Goal: Transaction & Acquisition: Purchase product/service

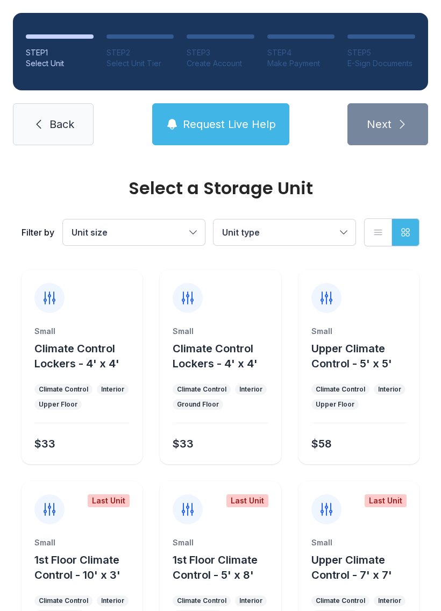
click at [187, 235] on button "Unit size" at bounding box center [134, 232] width 142 height 26
click at [162, 235] on span "Unit size" at bounding box center [129, 232] width 114 height 13
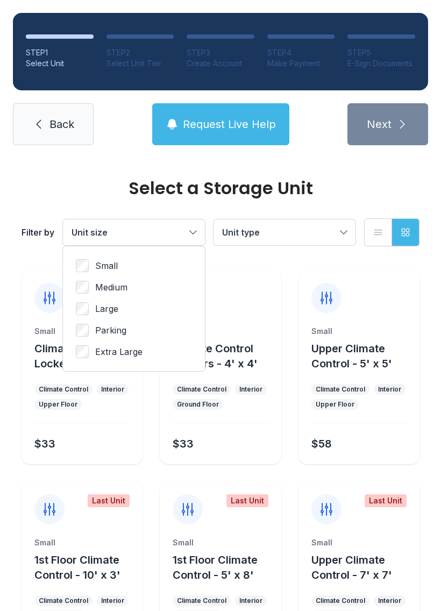
click at [126, 271] on label "Small" at bounding box center [134, 265] width 116 height 13
click at [340, 235] on button "Unit type" at bounding box center [285, 232] width 142 height 26
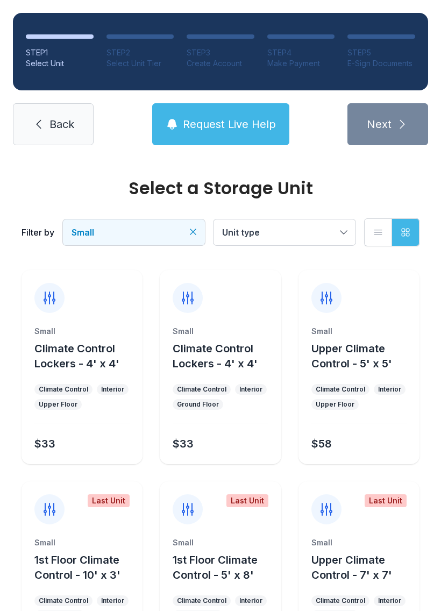
click at [328, 230] on span "Unit type" at bounding box center [279, 232] width 114 height 13
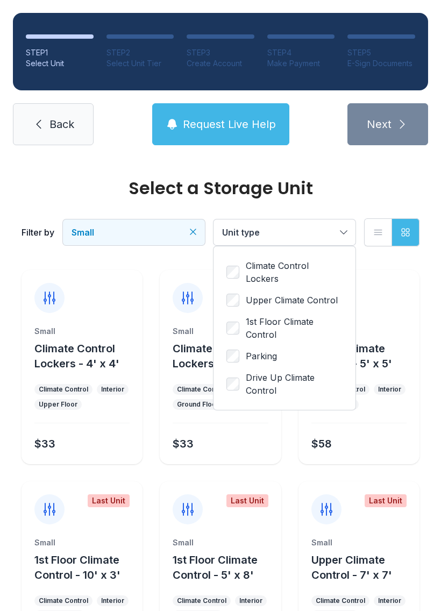
click at [289, 269] on span "Climate Control Lockers" at bounding box center [294, 272] width 97 height 26
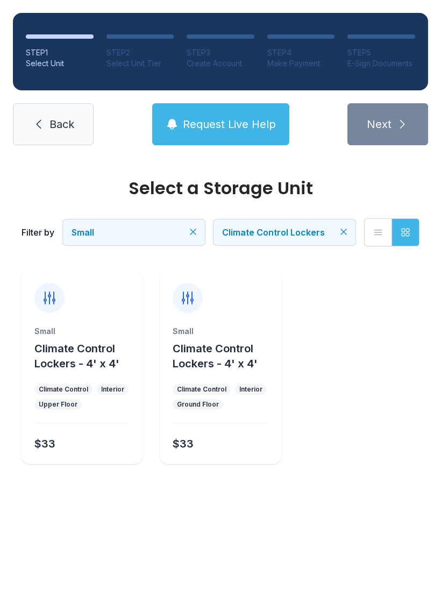
click at [56, 125] on span "Back" at bounding box center [61, 124] width 25 height 15
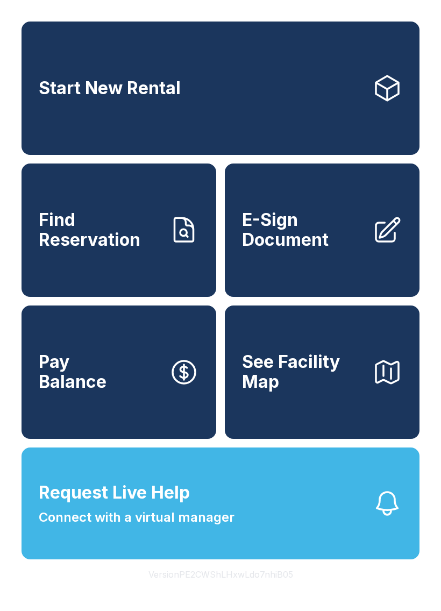
click at [382, 101] on icon at bounding box center [387, 88] width 23 height 25
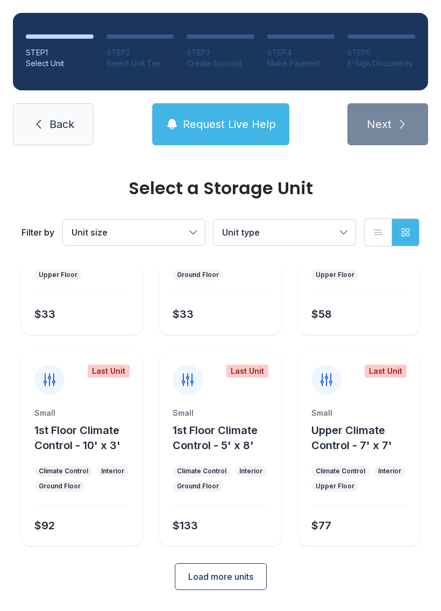
scroll to position [128, 0]
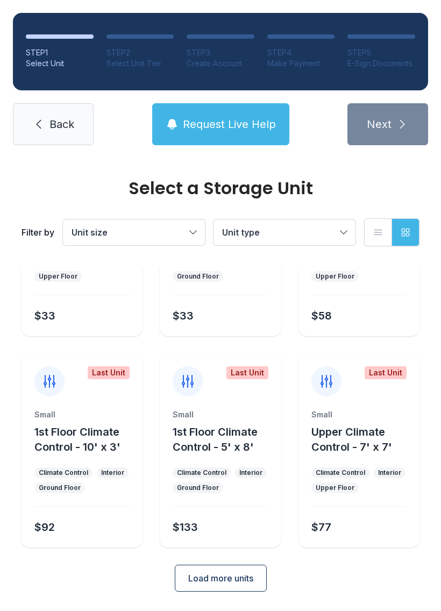
click at [233, 577] on span "Load more units" at bounding box center [220, 578] width 65 height 13
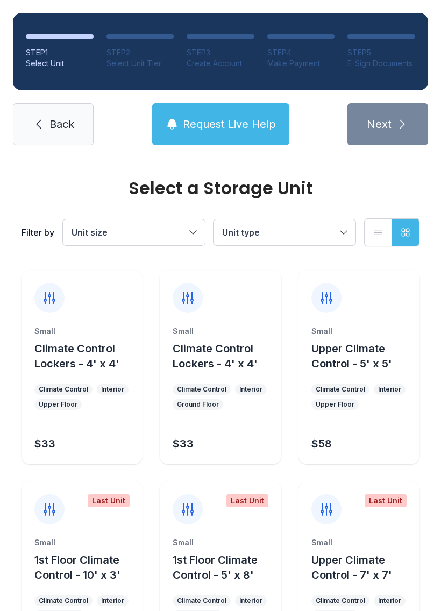
scroll to position [0, 0]
click at [254, 131] on span "Request Live Help" at bounding box center [229, 124] width 93 height 15
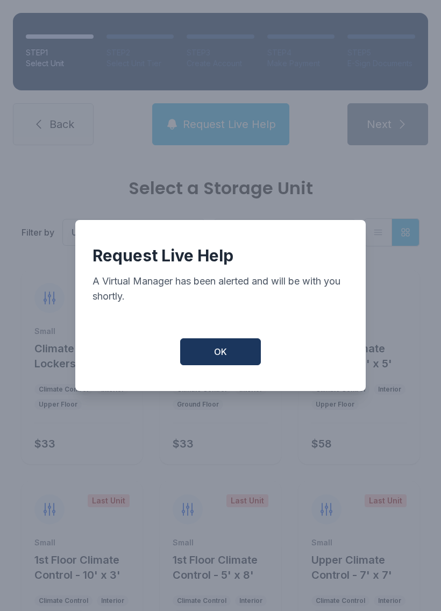
click at [230, 365] on button "OK" at bounding box center [220, 351] width 81 height 27
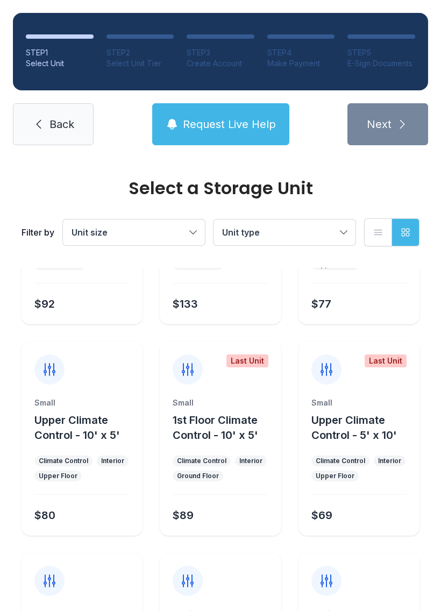
scroll to position [355, 0]
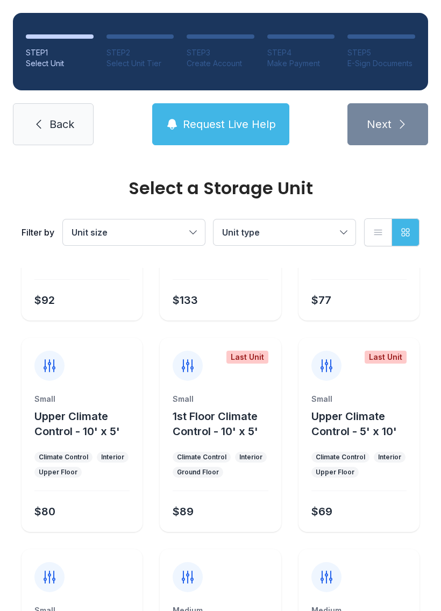
click at [71, 118] on span "Back" at bounding box center [61, 124] width 25 height 15
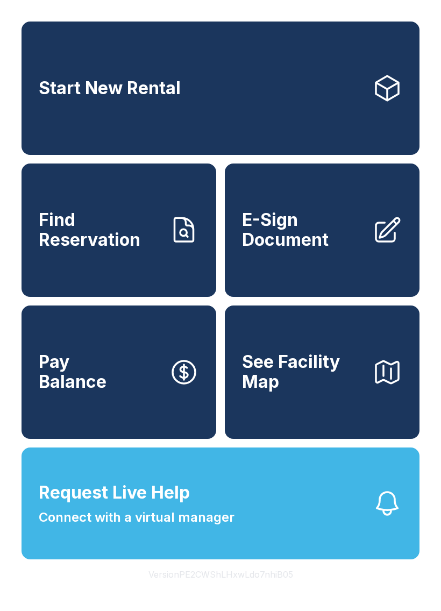
click at [171, 245] on icon at bounding box center [184, 230] width 30 height 30
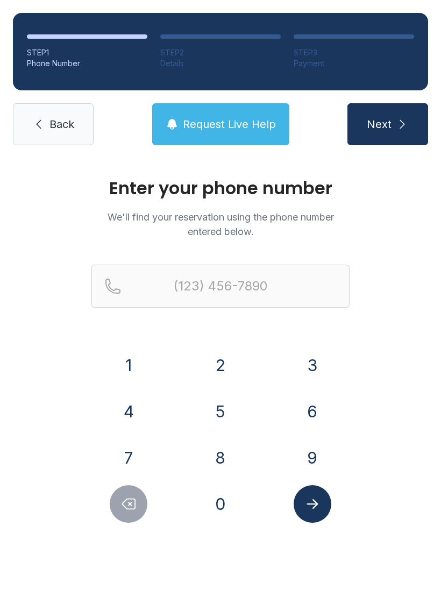
click at [316, 458] on button "9" at bounding box center [313, 458] width 38 height 38
click at [229, 507] on button "0" at bounding box center [221, 504] width 38 height 38
click at [151, 406] on div "4" at bounding box center [128, 412] width 75 height 38
click at [223, 367] on button "2" at bounding box center [221, 365] width 38 height 38
click at [216, 354] on button "2" at bounding box center [221, 365] width 38 height 38
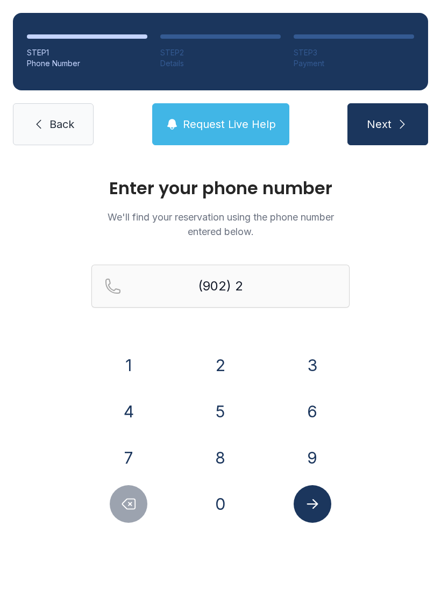
click at [216, 354] on button "2" at bounding box center [221, 365] width 38 height 38
click at [132, 506] on icon "Delete number" at bounding box center [129, 504] width 13 height 10
click at [131, 505] on icon "Delete number" at bounding box center [129, 504] width 13 height 10
click at [138, 502] on button "Delete number" at bounding box center [129, 504] width 38 height 38
click at [129, 417] on button "4" at bounding box center [129, 412] width 38 height 38
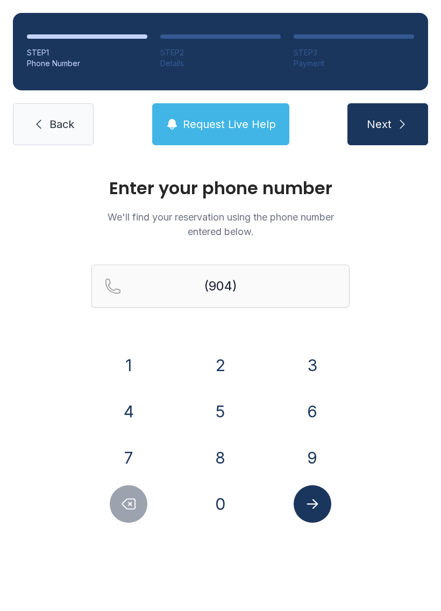
click at [224, 382] on button "2" at bounding box center [221, 365] width 38 height 38
click at [219, 373] on button "2" at bounding box center [221, 365] width 38 height 38
click at [218, 373] on button "2" at bounding box center [221, 365] width 38 height 38
click at [225, 411] on button "5" at bounding box center [221, 412] width 38 height 38
click at [316, 440] on button "9" at bounding box center [313, 458] width 38 height 38
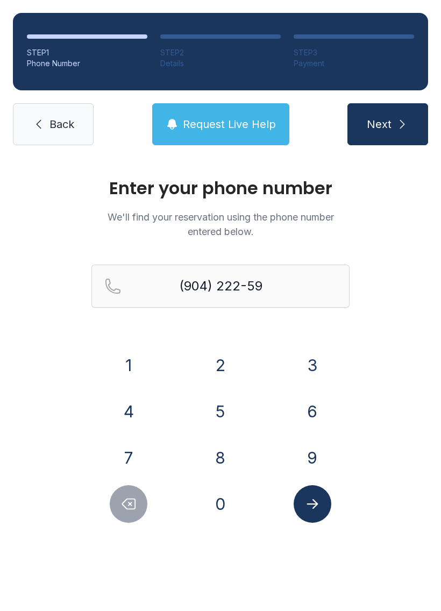
click at [302, 367] on button "3" at bounding box center [313, 365] width 38 height 38
click at [141, 343] on form "(904) 222-593 1 2 3 4 5 6 7 8 9 0" at bounding box center [220, 394] width 258 height 258
click at [131, 365] on button "1" at bounding box center [129, 365] width 38 height 38
type input "[PHONE_NUMBER]"
click at [398, 137] on button "Next" at bounding box center [388, 124] width 81 height 42
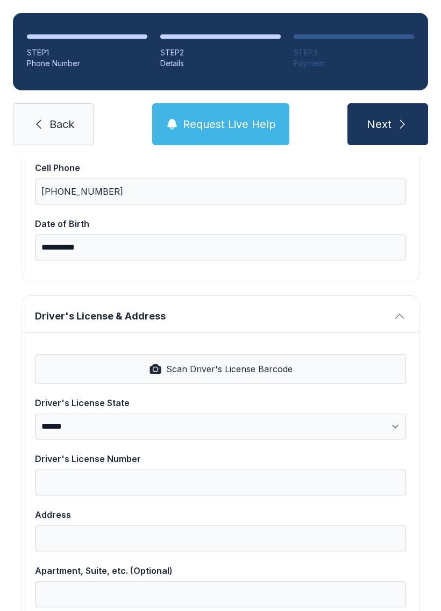
scroll to position [242, 0]
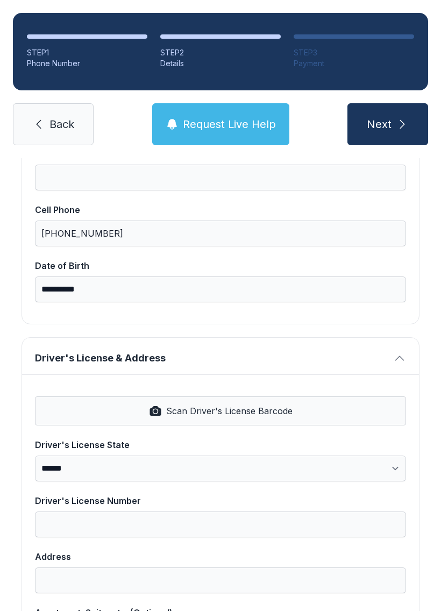
click at [152, 464] on select "**********" at bounding box center [220, 469] width 371 height 26
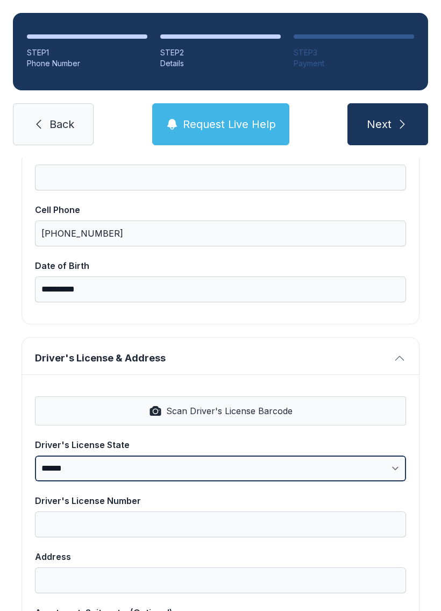
select select "**"
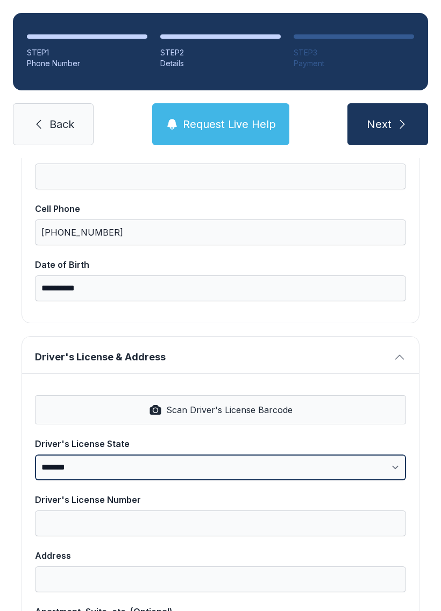
scroll to position [235, 0]
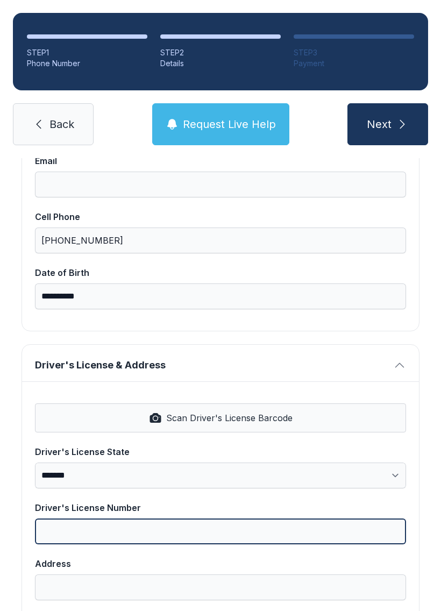
click at [185, 534] on input "Driver's License Number" at bounding box center [220, 532] width 371 height 26
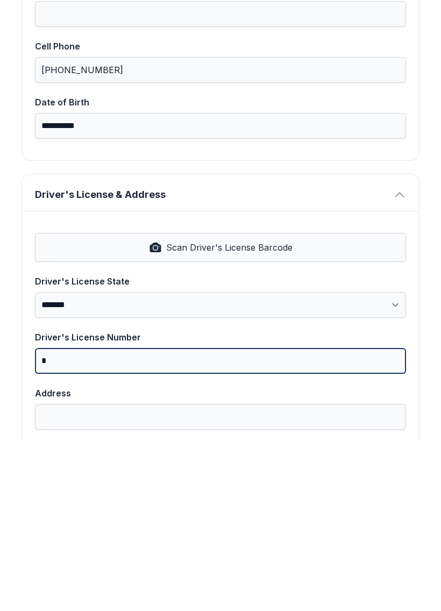
click at [137, 519] on input "*" at bounding box center [220, 532] width 371 height 26
type input "**********"
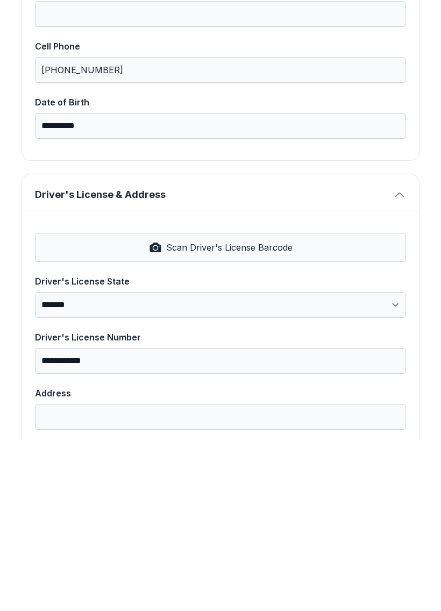
click at [240, 575] on input "Address" at bounding box center [220, 588] width 371 height 26
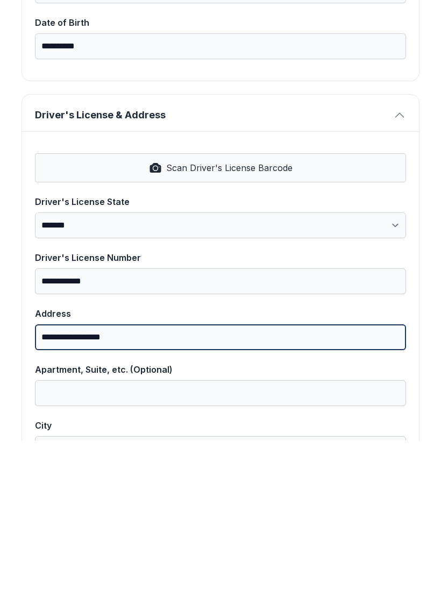
scroll to position [320, 0]
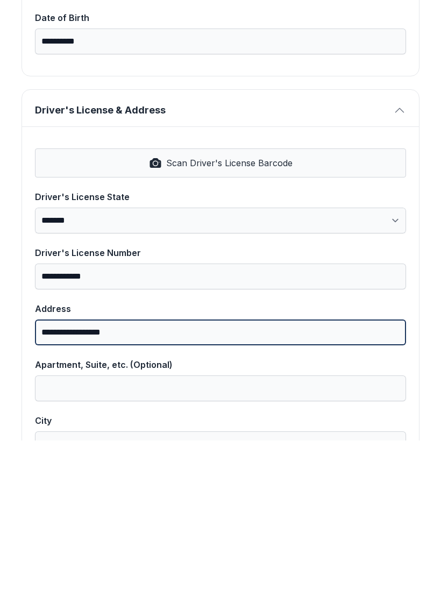
type input "**********"
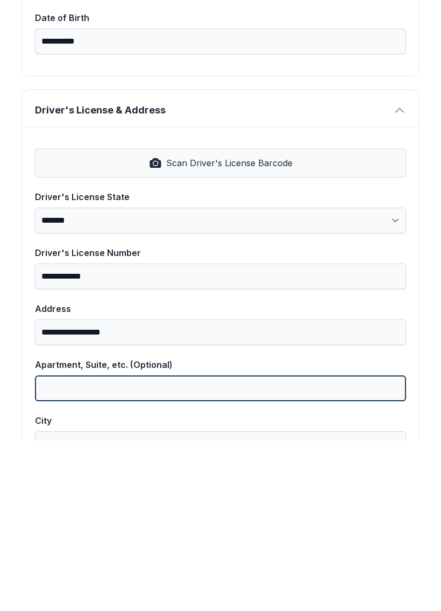
click at [166, 546] on input "Apartment, Suite, etc. (Optional)" at bounding box center [220, 559] width 371 height 26
type input "*"
type input "***"
click at [387, 103] on button "Next" at bounding box center [388, 124] width 81 height 42
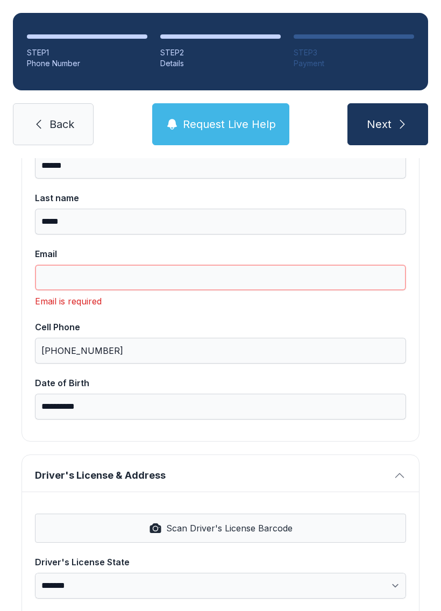
scroll to position [137, 0]
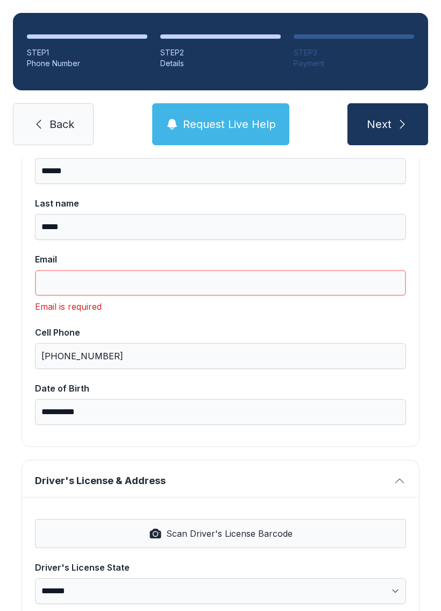
click at [185, 289] on input "Email" at bounding box center [220, 283] width 371 height 26
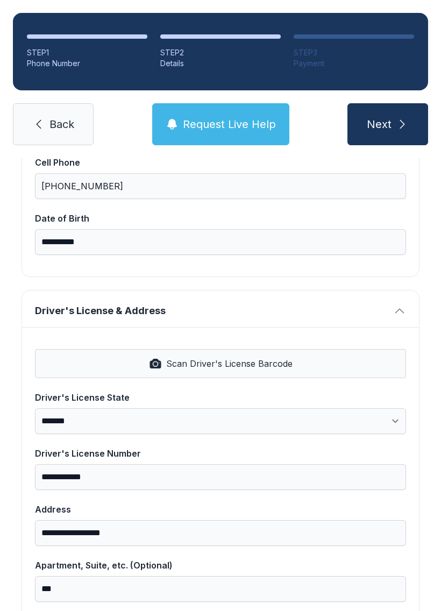
scroll to position [292, 0]
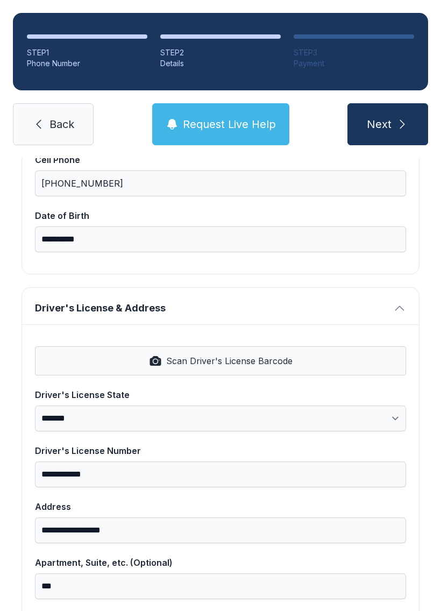
type input "**********"
click at [321, 362] on button "Scan Driver's License Barcode" at bounding box center [220, 360] width 371 height 29
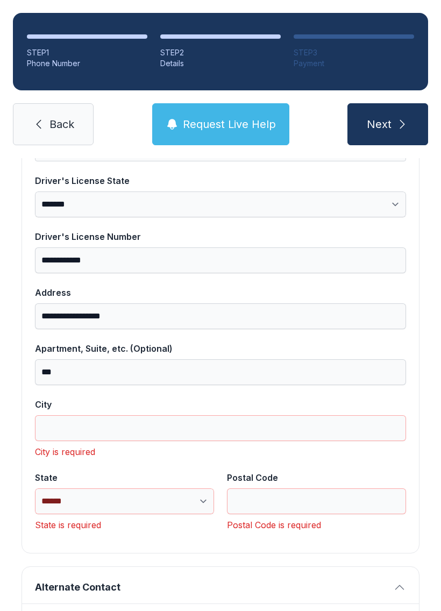
scroll to position [497, 0]
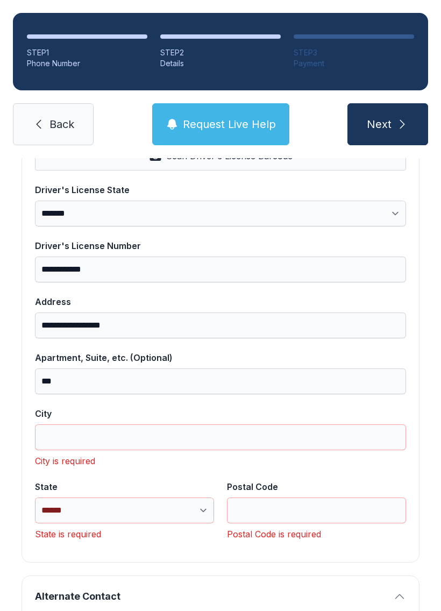
click at [63, 435] on input "City" at bounding box center [220, 437] width 371 height 26
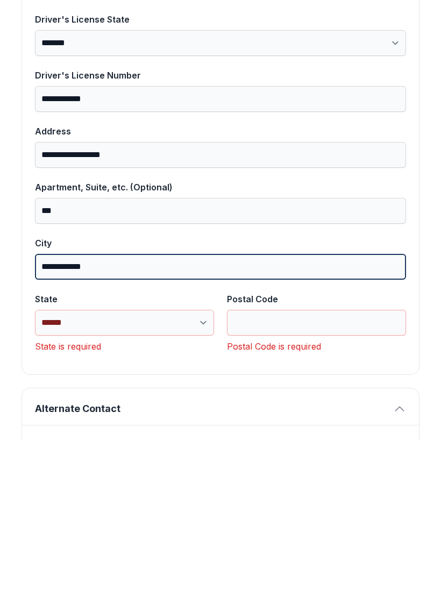
type input "**********"
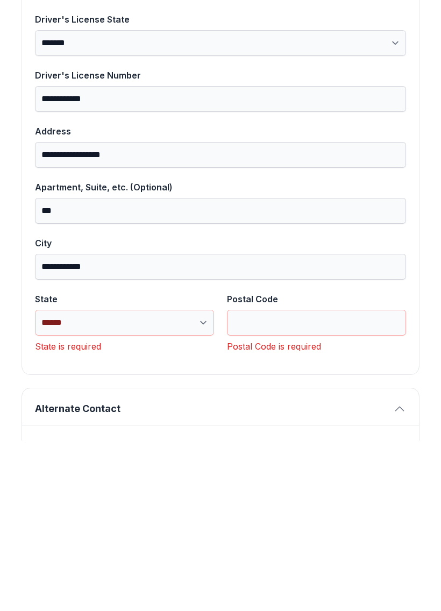
click at [91, 480] on select "**********" at bounding box center [124, 493] width 179 height 26
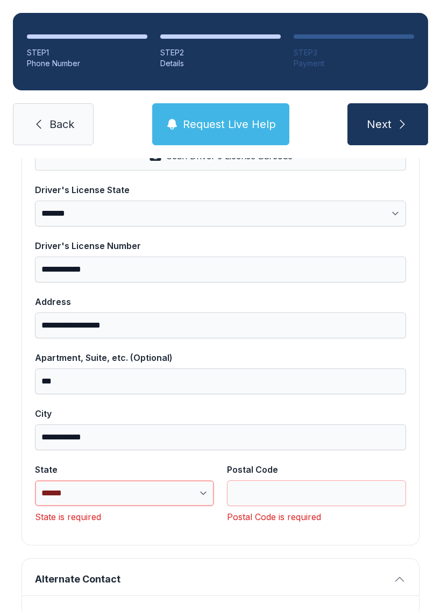
select select "**"
click at [366, 480] on input "Postal Code" at bounding box center [316, 493] width 179 height 26
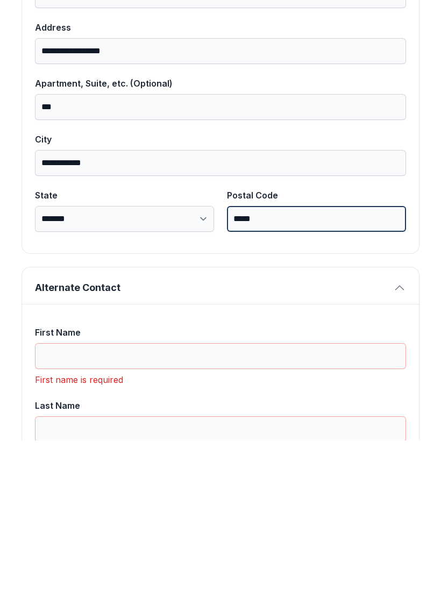
scroll to position [628, 0]
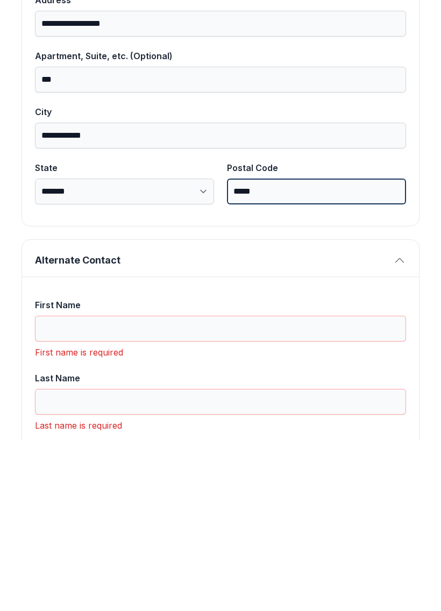
type input "*****"
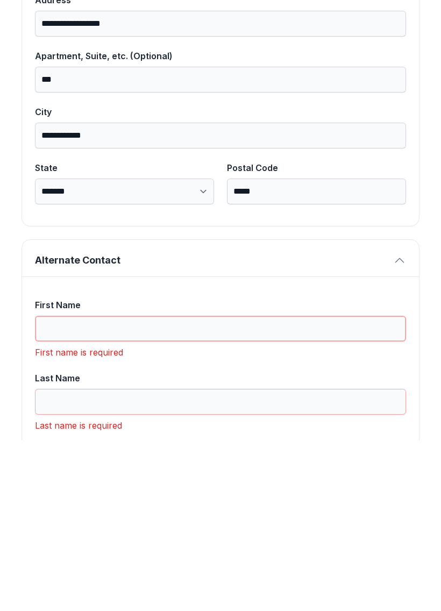
click at [51, 486] on input "First Name" at bounding box center [220, 499] width 371 height 26
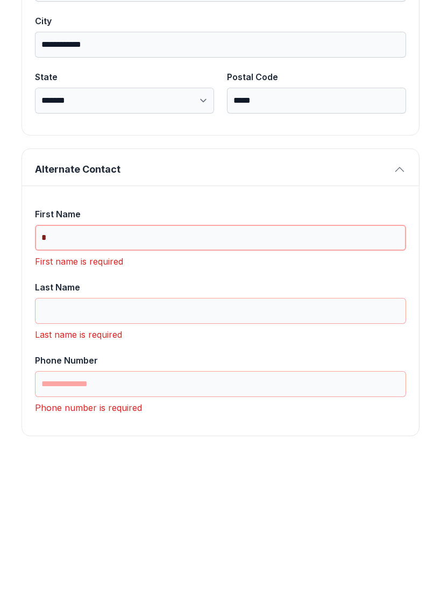
scroll to position [717, 0]
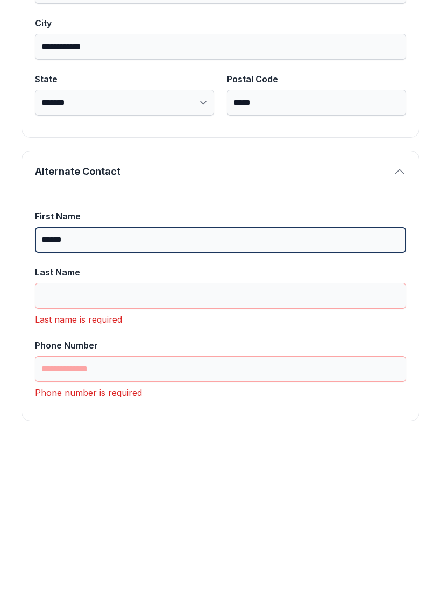
type input "******"
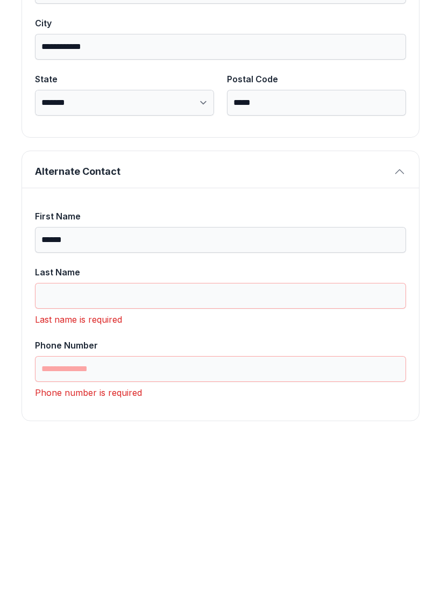
click at [46, 453] on input "Last Name" at bounding box center [220, 466] width 371 height 26
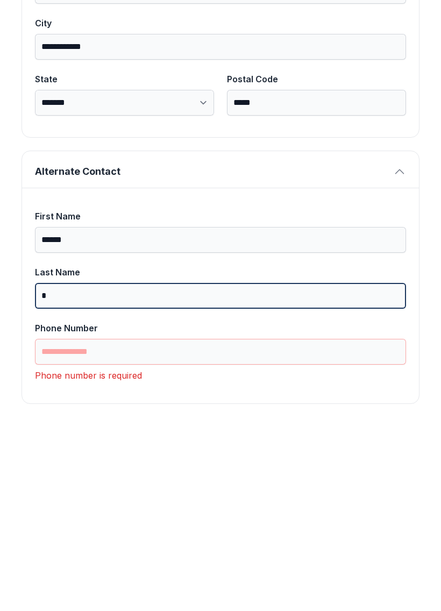
scroll to position [700, 0]
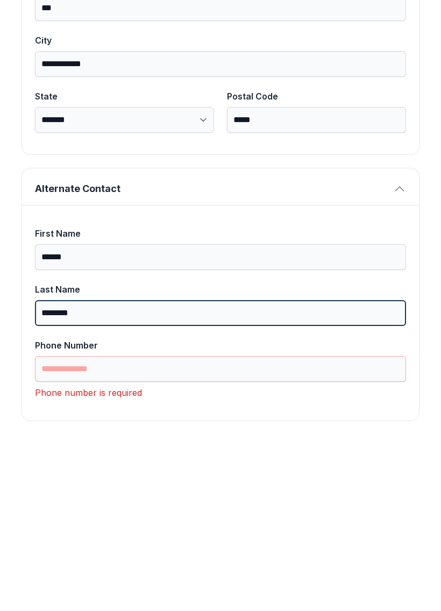
type input "********"
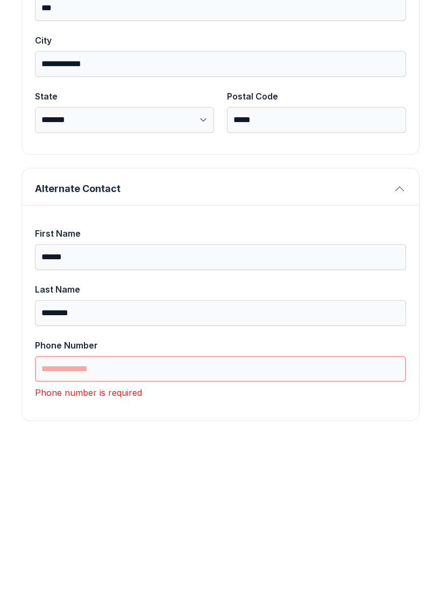
click at [46, 527] on input "Phone Number" at bounding box center [220, 540] width 371 height 26
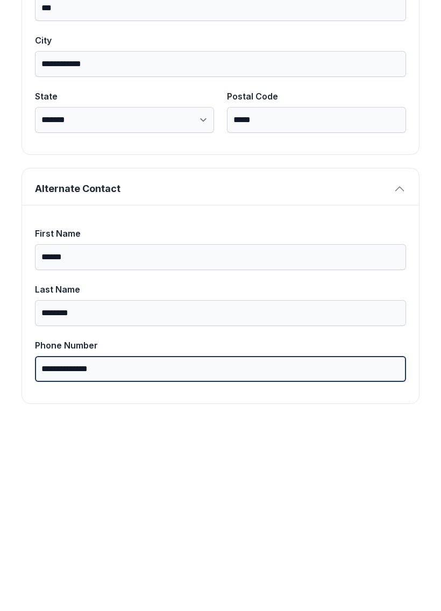
scroll to position [683, 0]
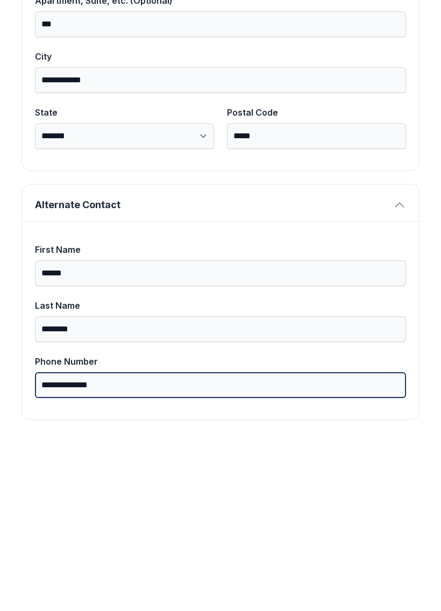
type input "**********"
click at [387, 103] on button "Next" at bounding box center [388, 124] width 81 height 42
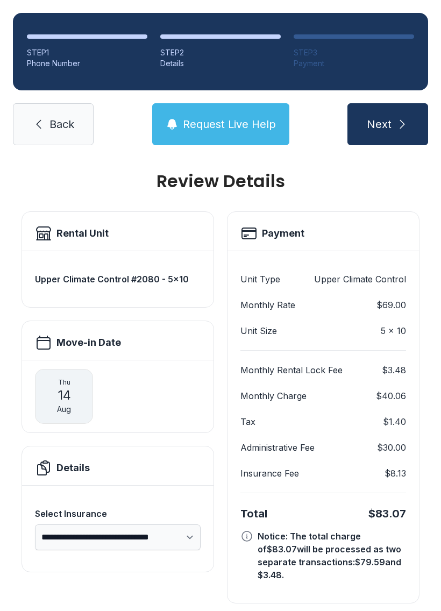
scroll to position [6, 0]
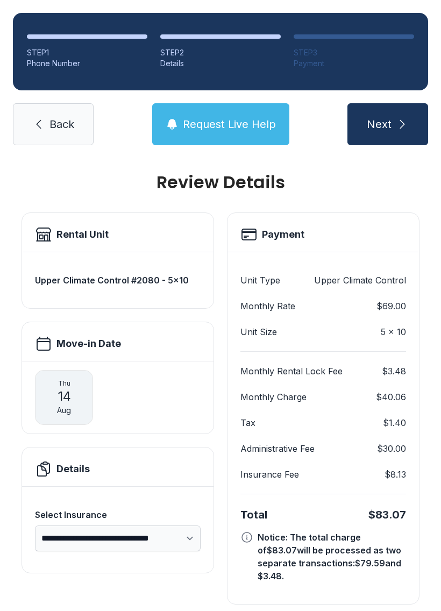
click at [401, 118] on icon "submit" at bounding box center [402, 124] width 13 height 13
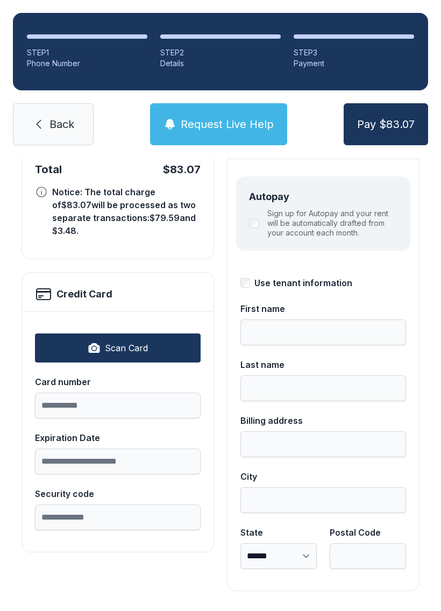
scroll to position [117, 0]
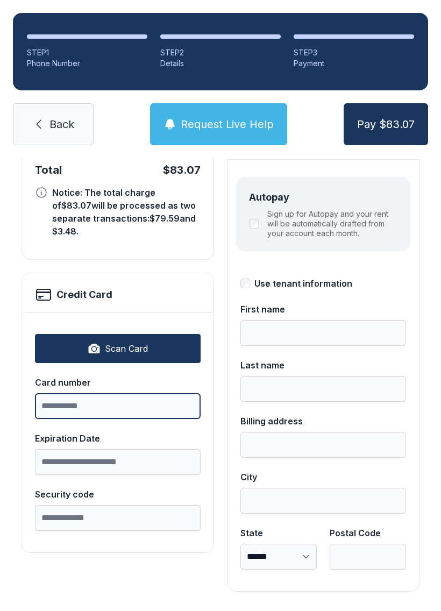
click at [38, 393] on input "Card number" at bounding box center [118, 406] width 166 height 26
type input "**********"
click at [386, 124] on button "Pay $83.07" at bounding box center [386, 124] width 84 height 42
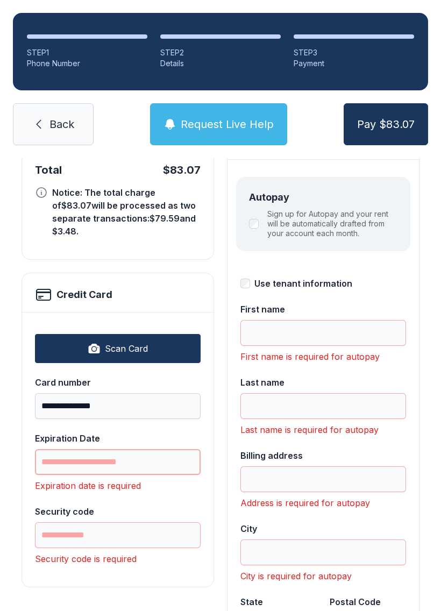
scroll to position [24, 0]
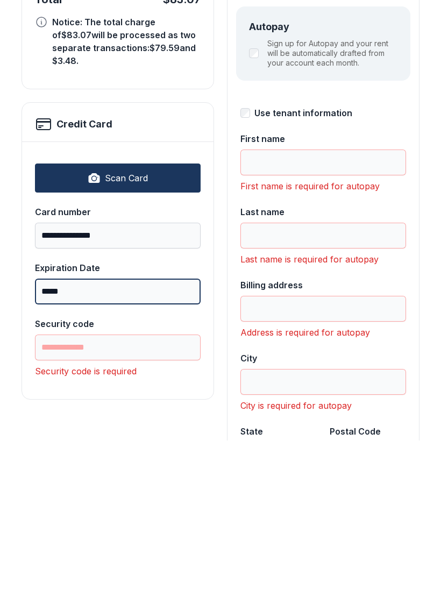
type input "*****"
click at [64, 505] on input "Security code" at bounding box center [118, 518] width 166 height 26
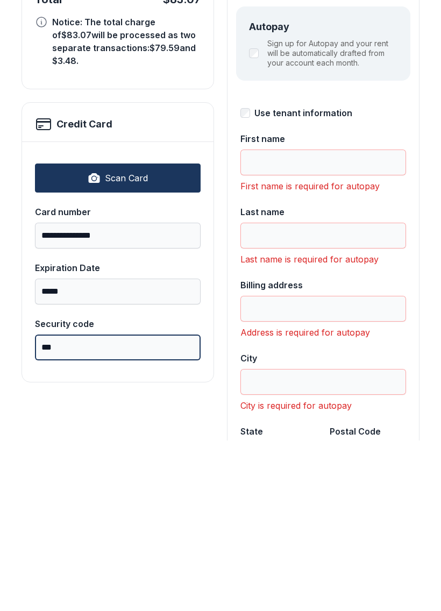
type input "***"
click at [260, 320] on input "First name" at bounding box center [323, 333] width 166 height 26
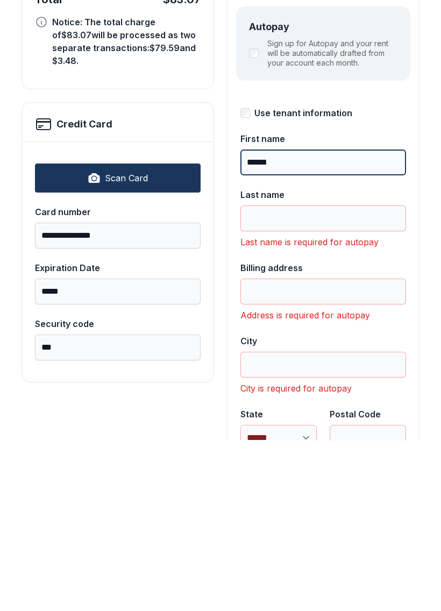
type input "******"
click at [257, 225] on div "**********" at bounding box center [323, 422] width 166 height 509
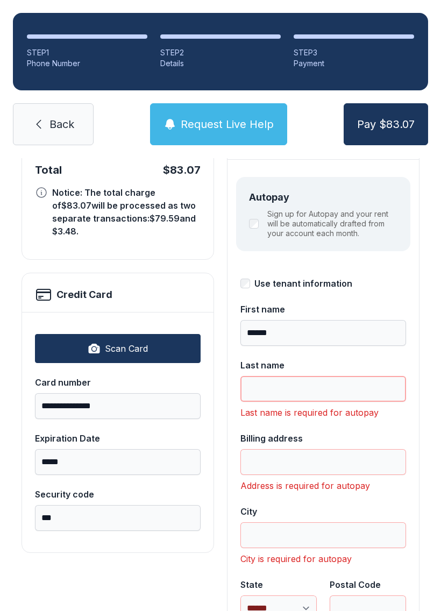
click at [250, 376] on input "Last name" at bounding box center [323, 389] width 166 height 26
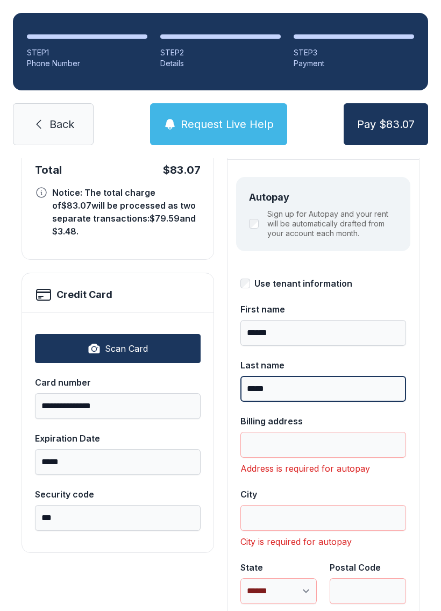
type input "*****"
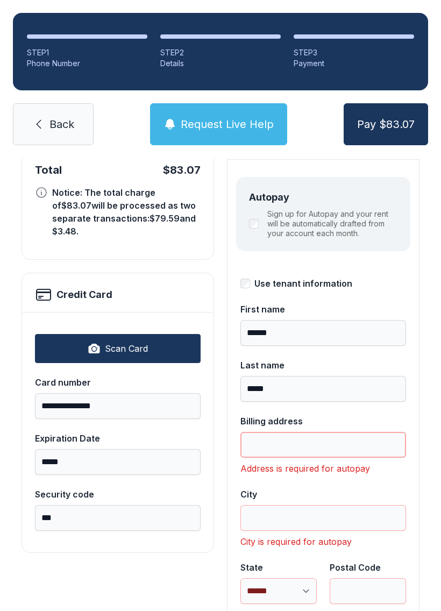
click at [264, 432] on input "Billing address" at bounding box center [323, 445] width 166 height 26
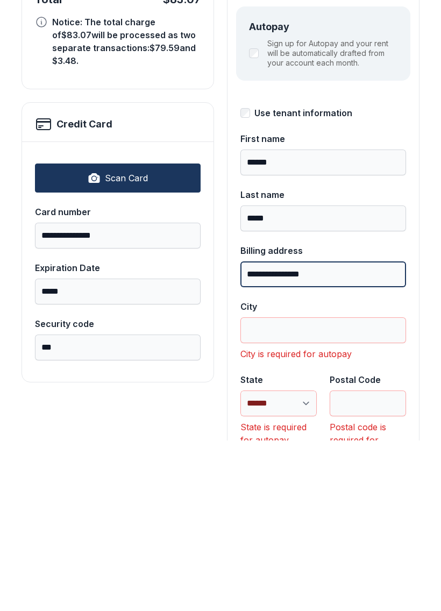
type input "**********"
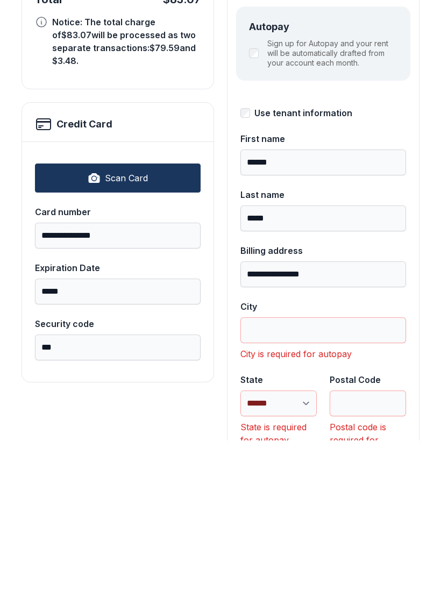
click at [254, 488] on input "City" at bounding box center [323, 501] width 166 height 26
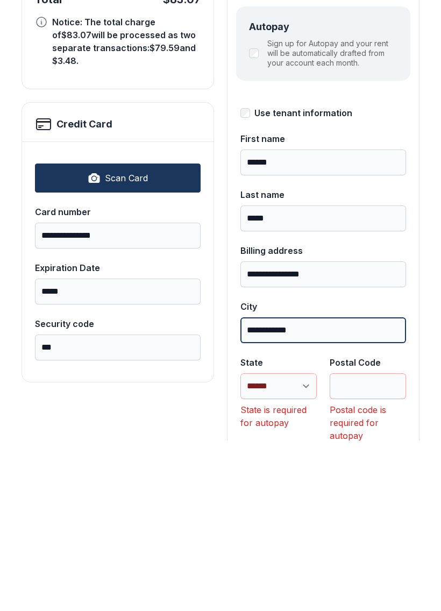
type input "**********"
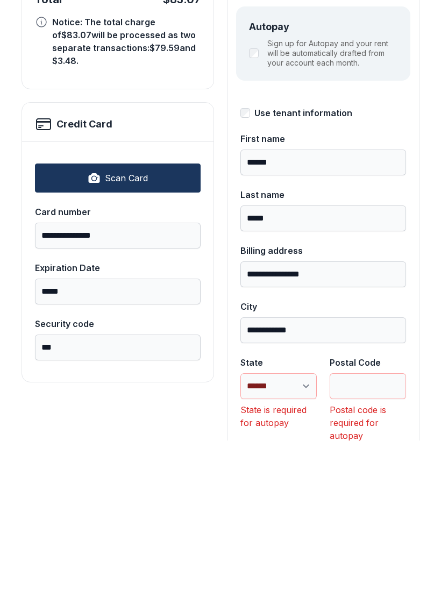
click at [252, 544] on select "**********" at bounding box center [278, 557] width 76 height 26
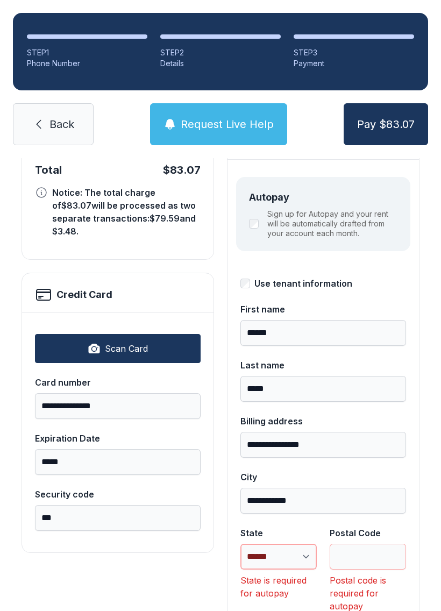
select select "**"
click at [344, 544] on input "Postal Code" at bounding box center [368, 557] width 76 height 26
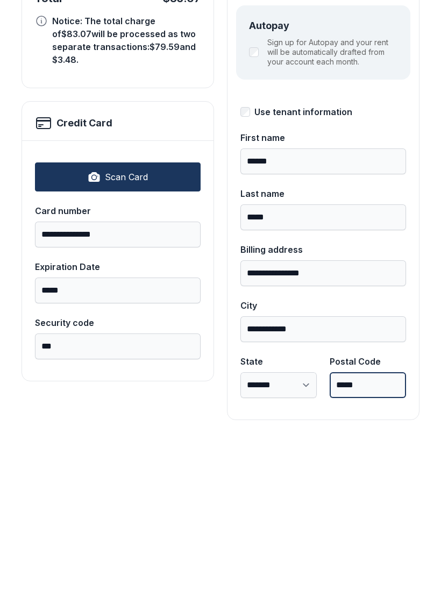
type input "*****"
click at [386, 103] on button "Pay $83.07" at bounding box center [386, 124] width 84 height 42
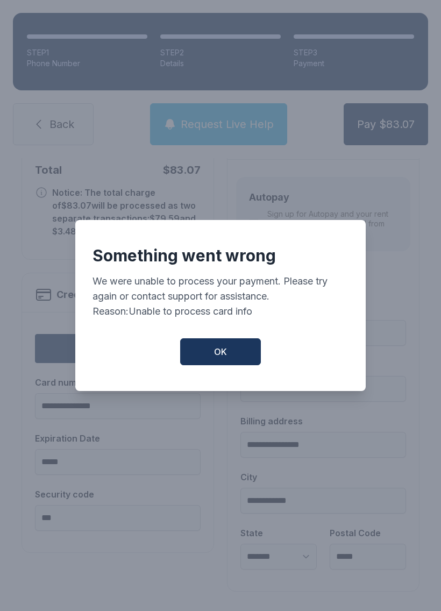
click at [192, 356] on button "OK" at bounding box center [220, 351] width 81 height 27
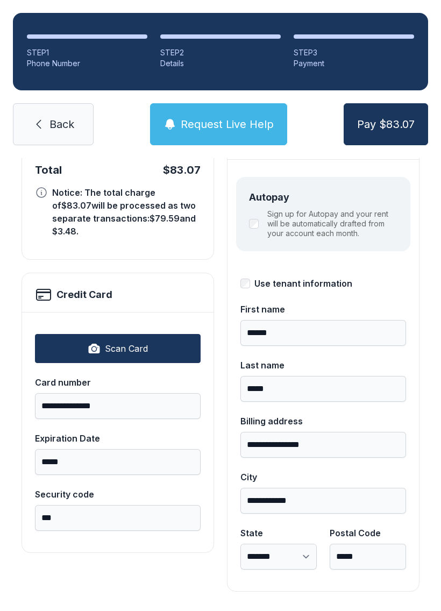
click at [42, 432] on div "Expiration Date" at bounding box center [118, 438] width 166 height 13
click at [42, 449] on input "*****" at bounding box center [118, 462] width 166 height 26
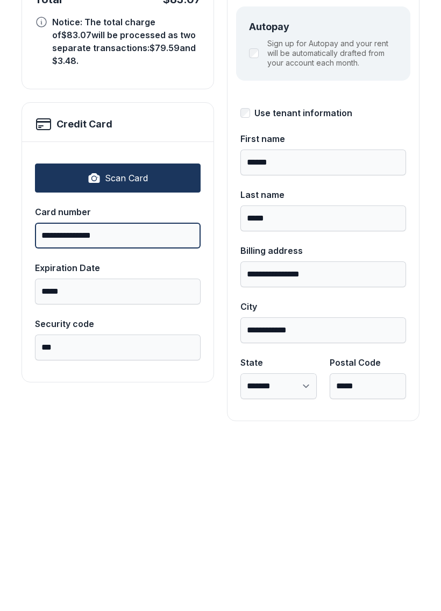
click at [117, 393] on input "**********" at bounding box center [118, 406] width 166 height 26
type input "**********"
click at [386, 103] on button "Pay $83.07" at bounding box center [386, 124] width 84 height 42
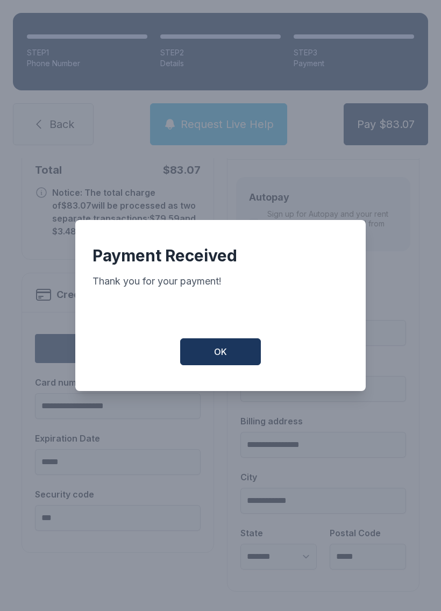
click at [209, 355] on button "OK" at bounding box center [220, 351] width 81 height 27
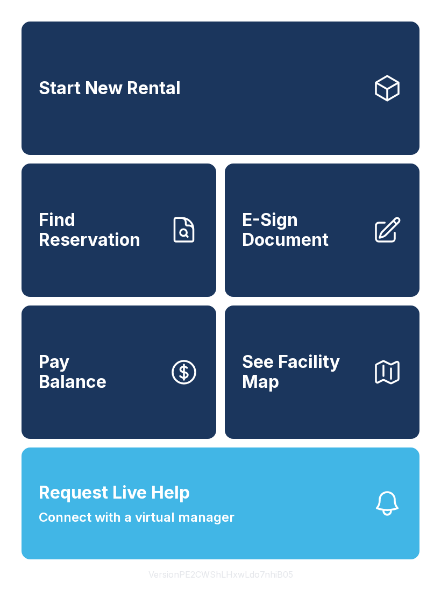
click at [58, 250] on span "Find Reservation" at bounding box center [100, 229] width 122 height 39
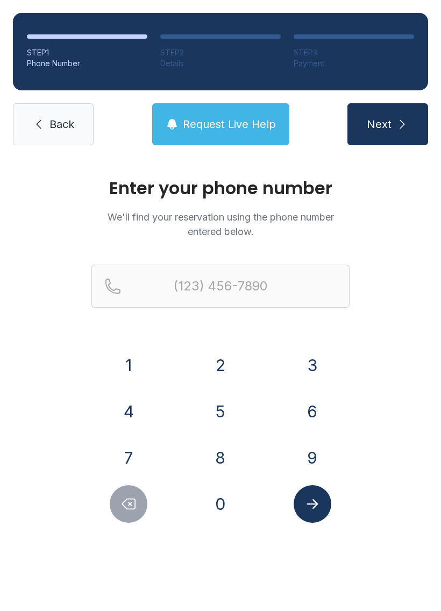
click at [316, 450] on button "9" at bounding box center [313, 458] width 38 height 38
click at [229, 495] on button "0" at bounding box center [221, 504] width 38 height 38
click at [140, 401] on button "4" at bounding box center [129, 412] width 38 height 38
click at [213, 359] on button "2" at bounding box center [221, 365] width 38 height 38
click at [212, 359] on button "2" at bounding box center [221, 365] width 38 height 38
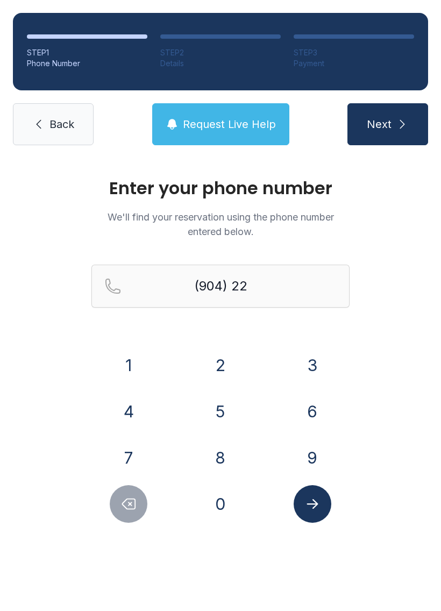
click at [217, 369] on button "2" at bounding box center [221, 365] width 38 height 38
click at [211, 410] on button "5" at bounding box center [221, 412] width 38 height 38
click at [317, 440] on button "9" at bounding box center [313, 458] width 38 height 38
click at [325, 367] on button "3" at bounding box center [313, 365] width 38 height 38
click at [124, 366] on button "1" at bounding box center [129, 365] width 38 height 38
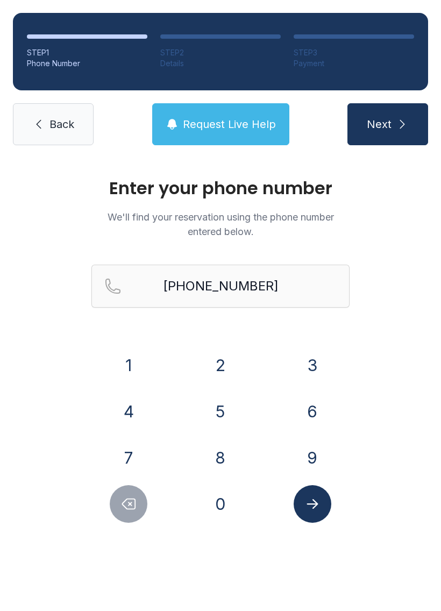
click at [321, 498] on button "Submit lookup form" at bounding box center [313, 504] width 38 height 38
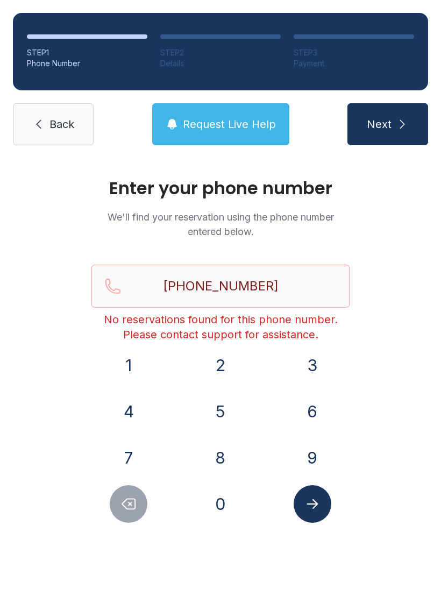
click at [124, 498] on icon "Delete number" at bounding box center [128, 504] width 16 height 16
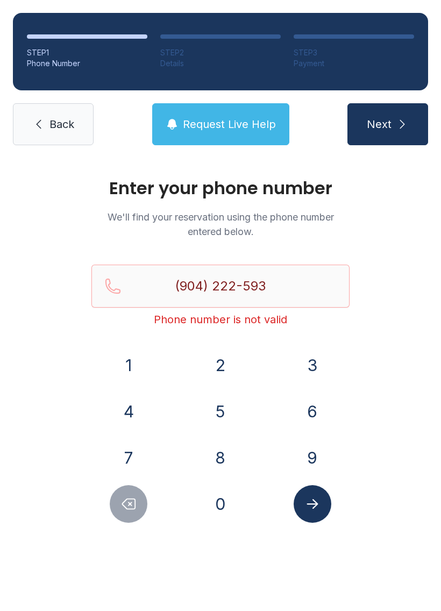
click at [124, 497] on icon "Delete number" at bounding box center [128, 504] width 16 height 16
click at [120, 487] on button "Delete number" at bounding box center [129, 504] width 38 height 38
click at [118, 486] on div at bounding box center [128, 504] width 75 height 38
click at [120, 483] on div "1 2 3 4 5 6 7 8 9 0" at bounding box center [220, 434] width 258 height 176
click at [124, 488] on button "Delete number" at bounding box center [129, 504] width 38 height 38
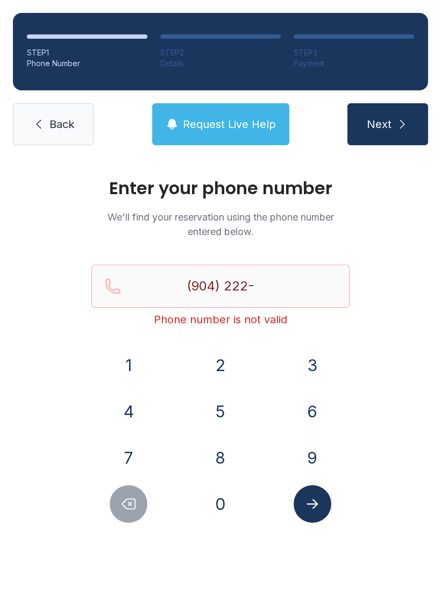
click at [124, 487] on button "Delete number" at bounding box center [129, 504] width 38 height 38
click at [215, 364] on button "2" at bounding box center [221, 365] width 38 height 38
click at [222, 414] on button "5" at bounding box center [221, 412] width 38 height 38
click at [313, 447] on button "9" at bounding box center [313, 458] width 38 height 38
click at [320, 368] on button "3" at bounding box center [313, 365] width 38 height 38
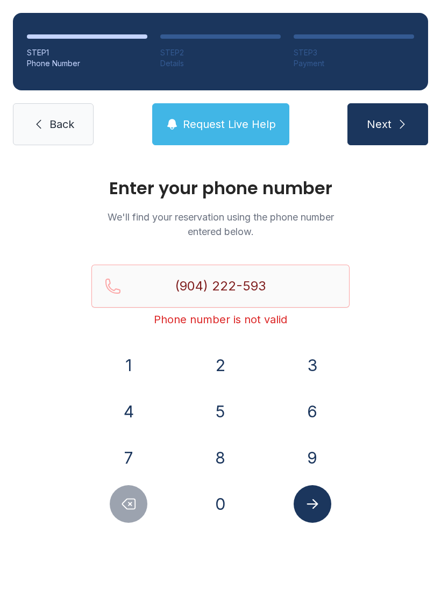
click at [126, 360] on button "1" at bounding box center [129, 365] width 38 height 38
type input "[PHONE_NUMBER]"
click at [414, 124] on button "Next" at bounding box center [388, 124] width 81 height 42
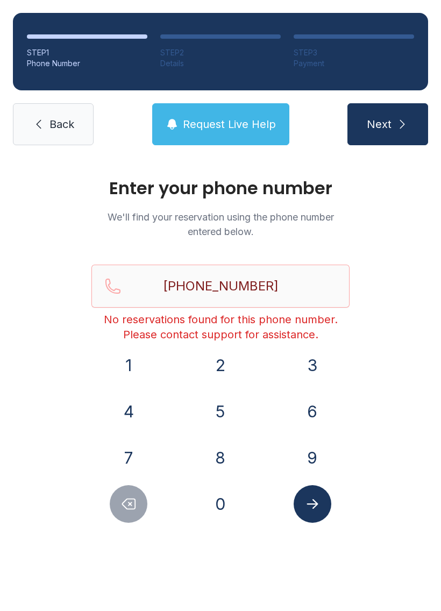
click at [48, 123] on link "Back" at bounding box center [53, 124] width 81 height 42
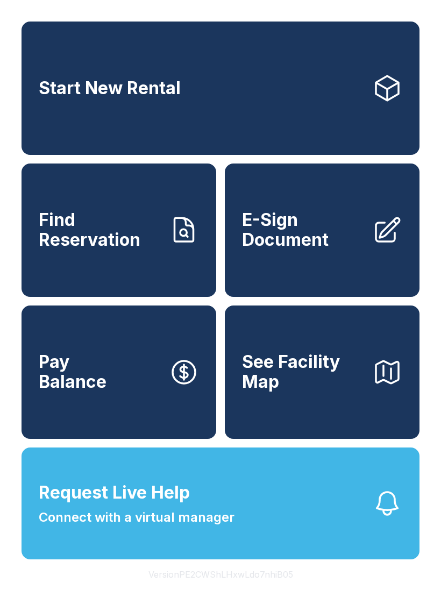
click at [297, 280] on link "E-Sign Document" at bounding box center [322, 230] width 195 height 133
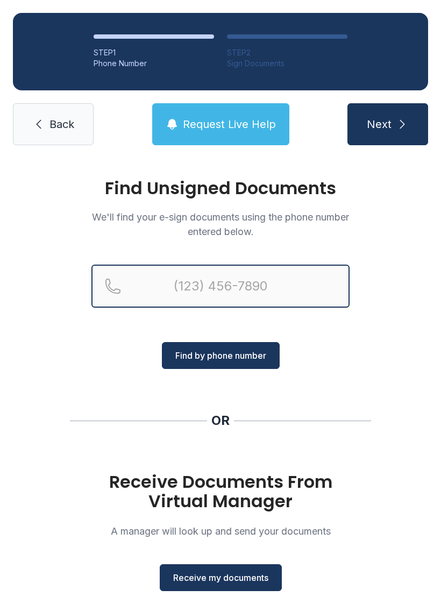
click at [156, 290] on input "Reservation phone number" at bounding box center [220, 286] width 258 height 43
type input "(904)"
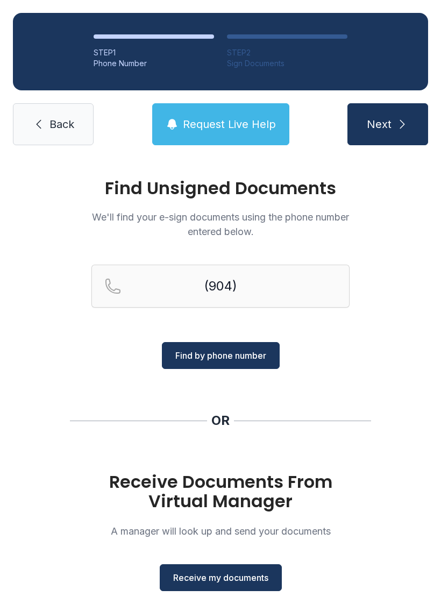
click at [385, 359] on div "Find Unsigned Documents We'll find your e-sign documents using the phone number…" at bounding box center [220, 396] width 441 height 476
click at [188, 590] on button "Receive my documents" at bounding box center [221, 577] width 122 height 27
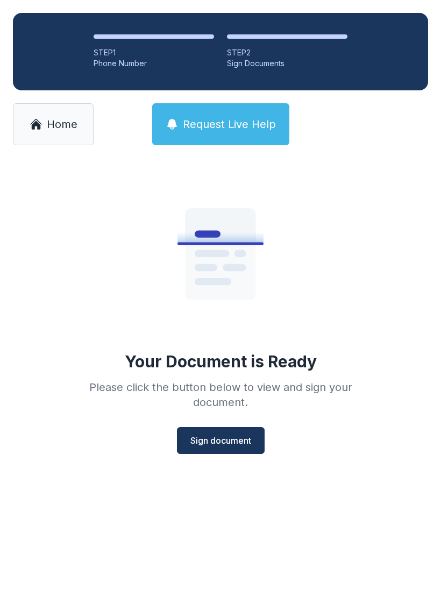
click at [214, 427] on button "Sign document" at bounding box center [221, 440] width 88 height 27
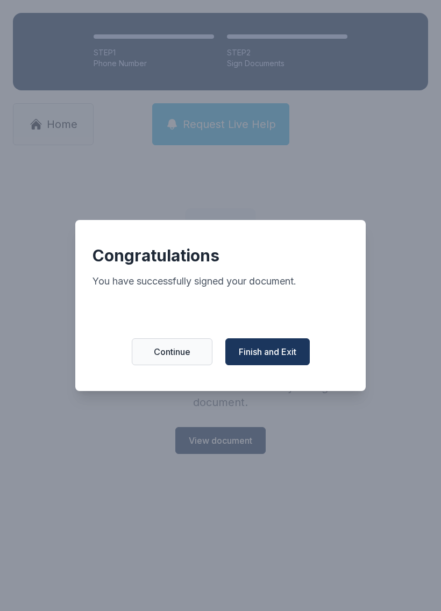
click at [292, 352] on span "Finish and Exit" at bounding box center [268, 351] width 58 height 13
